Goal: Communication & Community: Share content

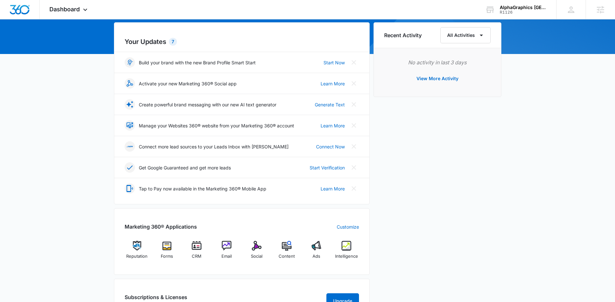
scroll to position [127, 0]
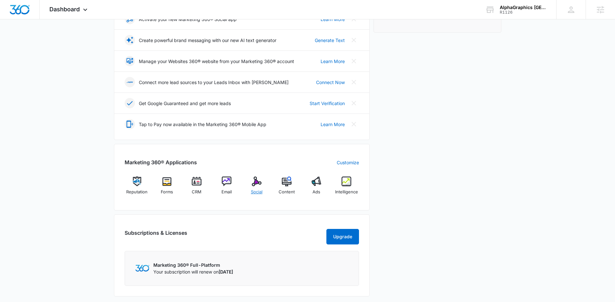
click at [261, 192] on span "Social" at bounding box center [257, 192] width 12 height 6
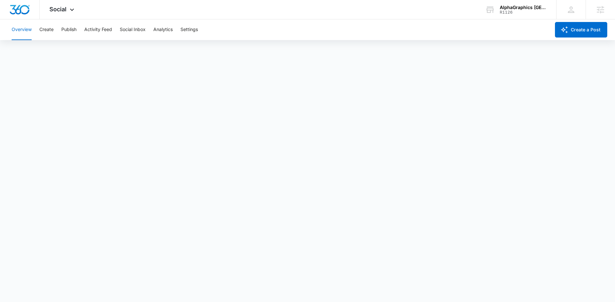
click at [428, 34] on div "Overview Create Publish Activity Feed Social Inbox Analytics Settings" at bounding box center [279, 29] width 543 height 21
click at [50, 30] on button "Create" at bounding box center [46, 29] width 14 height 21
